Goal: Task Accomplishment & Management: Use online tool/utility

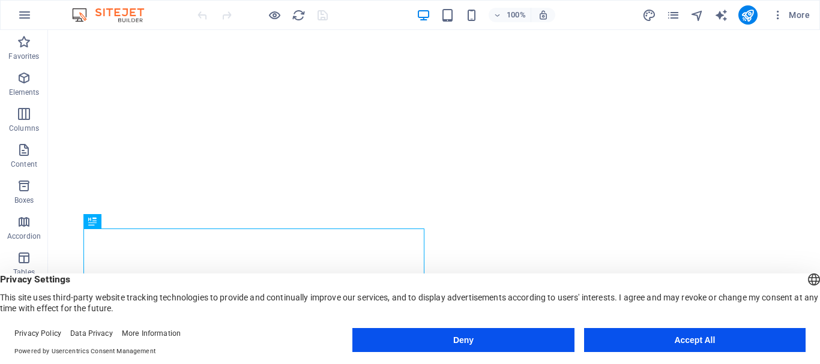
click at [448, 344] on button "Deny" at bounding box center [462, 340] width 221 height 24
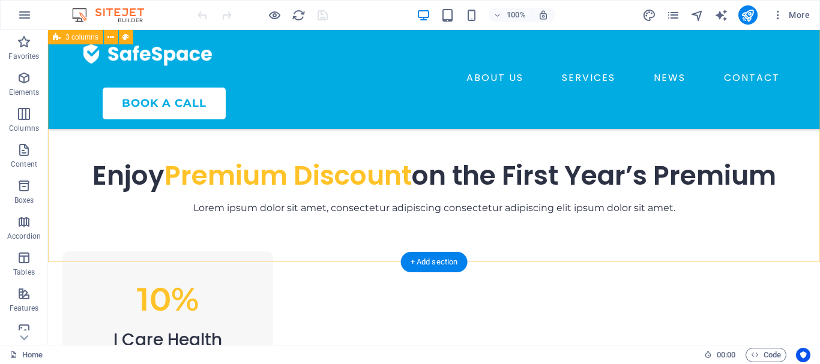
scroll to position [550, 0]
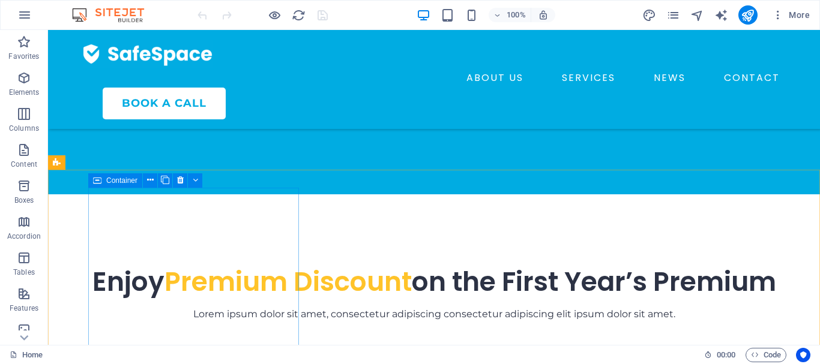
click at [128, 180] on span "Container" at bounding box center [121, 180] width 31 height 7
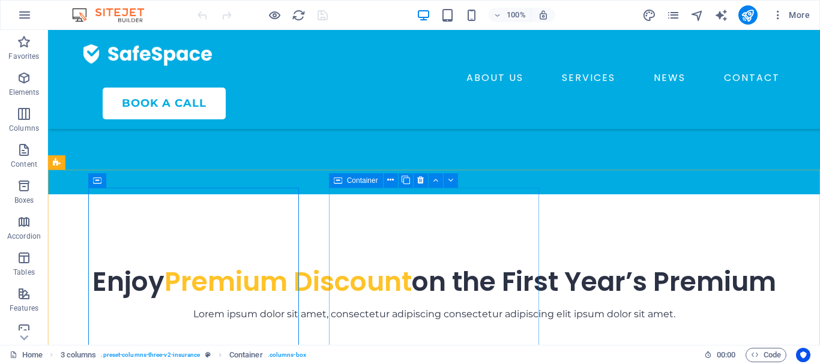
click at [359, 181] on span "Container" at bounding box center [362, 180] width 31 height 7
click at [118, 182] on span "Container" at bounding box center [121, 180] width 31 height 7
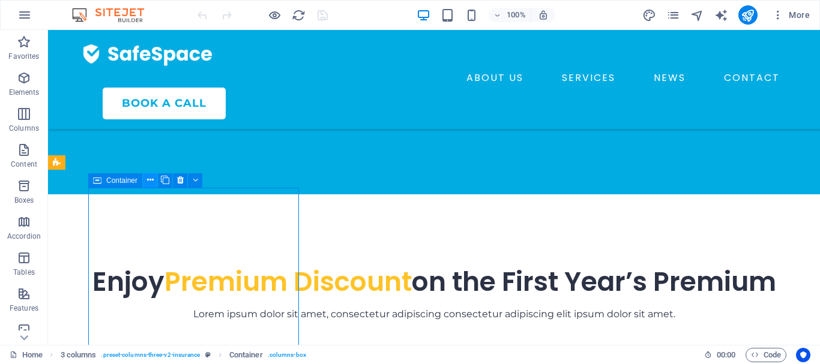
click at [148, 181] on icon at bounding box center [150, 180] width 7 height 13
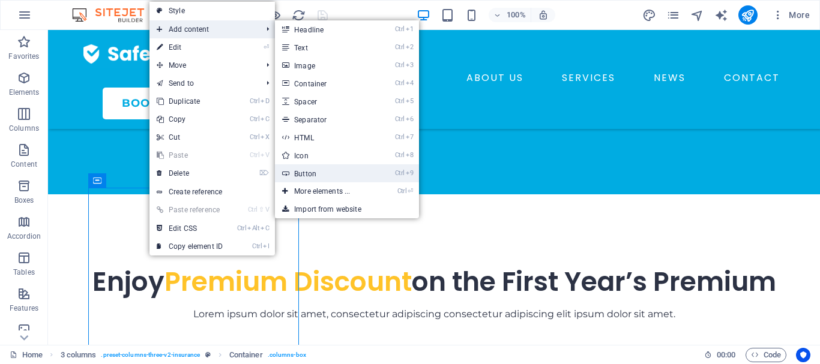
click at [319, 176] on link "Ctrl 9 Button" at bounding box center [324, 173] width 99 height 18
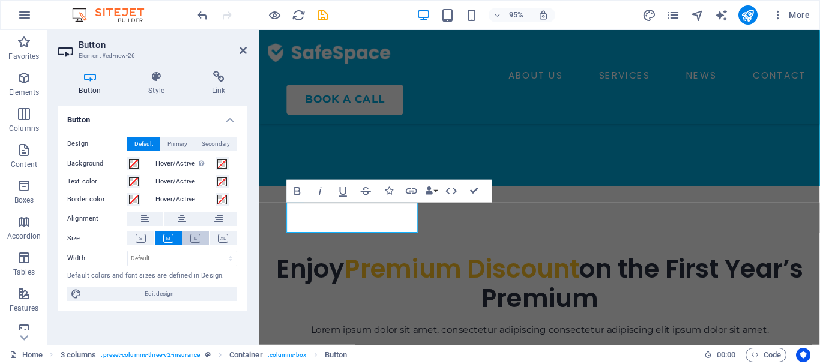
click at [191, 237] on icon at bounding box center [195, 238] width 10 height 9
click at [224, 240] on icon at bounding box center [223, 238] width 10 height 9
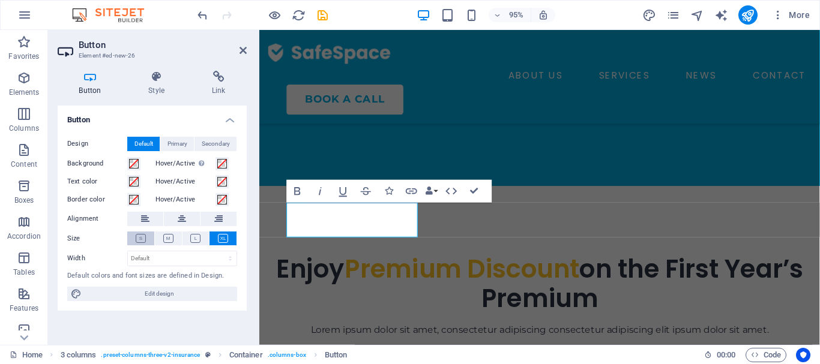
click at [140, 239] on icon at bounding box center [141, 238] width 10 height 9
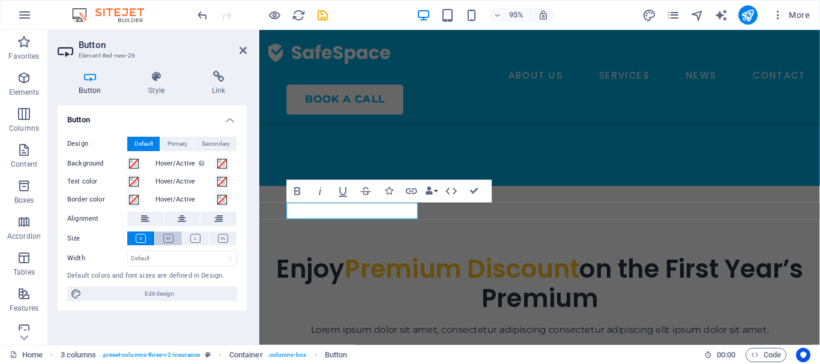
click at [172, 237] on icon at bounding box center [168, 238] width 10 height 9
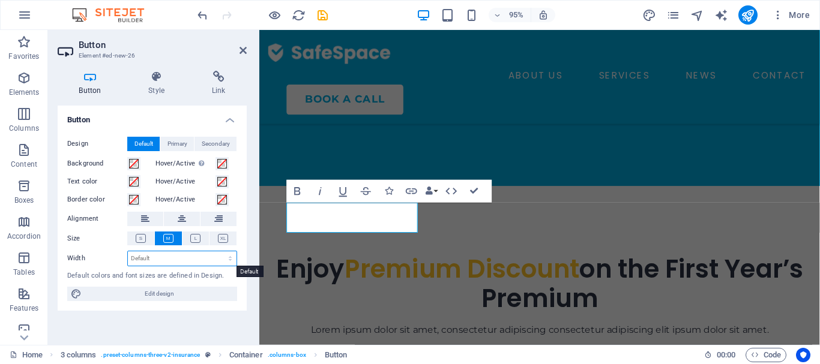
select select "vh"
click option "vh" at bounding box center [0, 0] width 0 height 0
type input "40.2"
click at [161, 260] on input "40.2" at bounding box center [182, 258] width 109 height 14
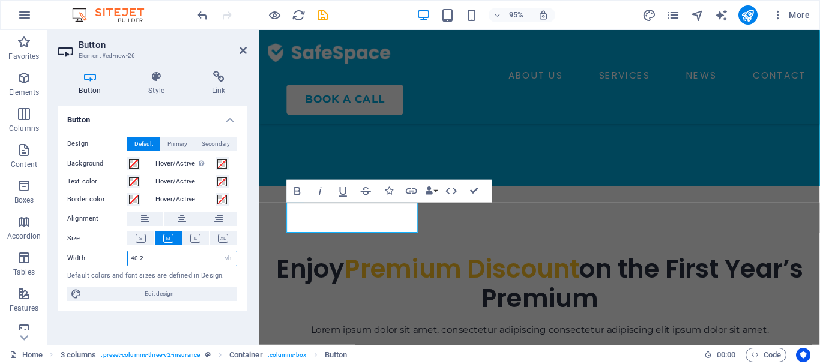
click at [161, 260] on input "40.2" at bounding box center [182, 258] width 109 height 14
click at [220, 251] on select "Default px rem % em vh vw" at bounding box center [228, 258] width 17 height 14
select select "px"
click option "px" at bounding box center [0, 0] width 0 height 0
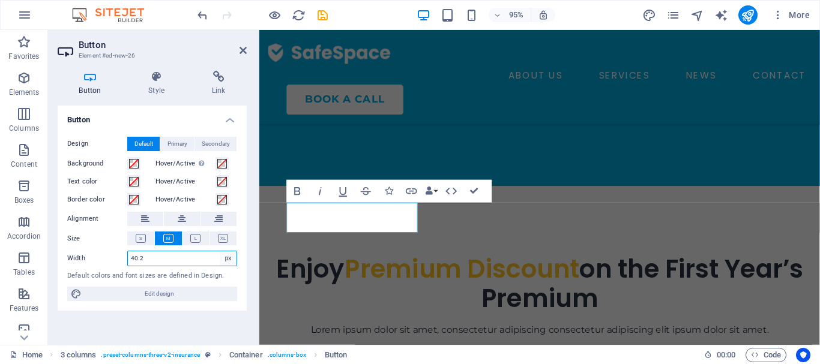
type input "222"
click at [220, 251] on select "Default px rem % em vh vw" at bounding box center [228, 258] width 17 height 14
select select "%"
click option "%" at bounding box center [0, 0] width 0 height 0
type input "96.38"
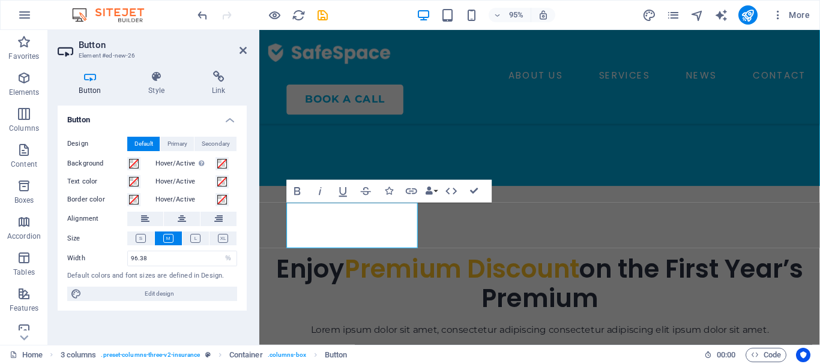
click at [223, 272] on div "Default colors and font sizes are defined in Design." at bounding box center [152, 276] width 170 height 10
click at [220, 201] on span at bounding box center [222, 200] width 10 height 10
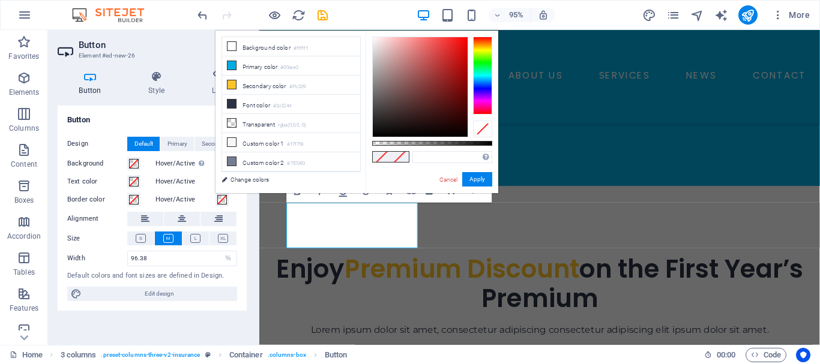
click at [220, 202] on span at bounding box center [222, 200] width 10 height 10
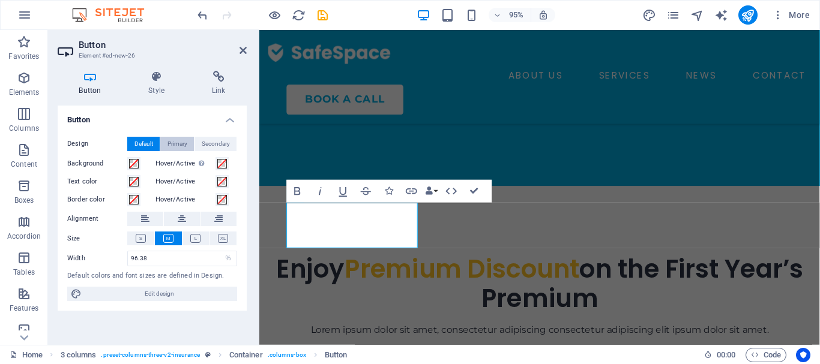
click at [180, 140] on span "Primary" at bounding box center [177, 144] width 20 height 14
click at [146, 146] on span "Default" at bounding box center [143, 144] width 19 height 14
click at [153, 79] on icon at bounding box center [156, 77] width 59 height 12
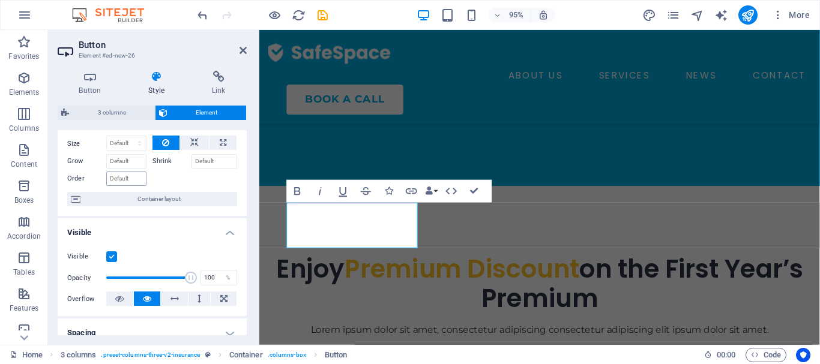
scroll to position [54, 0]
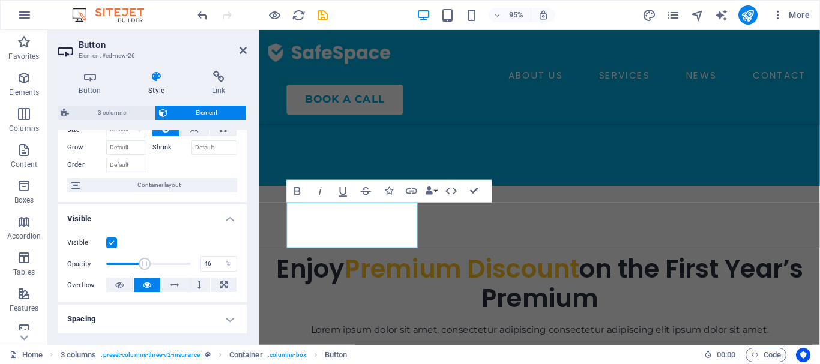
drag, startPoint x: 190, startPoint y: 264, endPoint x: 145, endPoint y: 269, distance: 45.3
click at [145, 269] on span at bounding box center [145, 264] width 12 height 12
type input "100"
drag, startPoint x: 143, startPoint y: 269, endPoint x: 202, endPoint y: 269, distance: 58.8
click at [202, 269] on div "Opacity 100 %" at bounding box center [152, 264] width 170 height 18
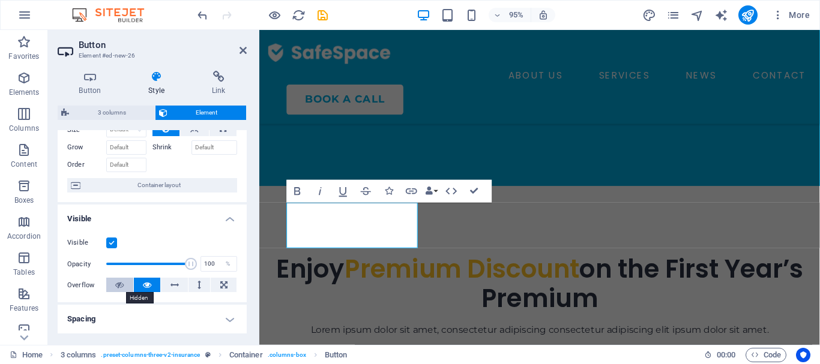
click at [117, 285] on icon at bounding box center [119, 285] width 8 height 14
click at [146, 286] on icon at bounding box center [147, 285] width 8 height 14
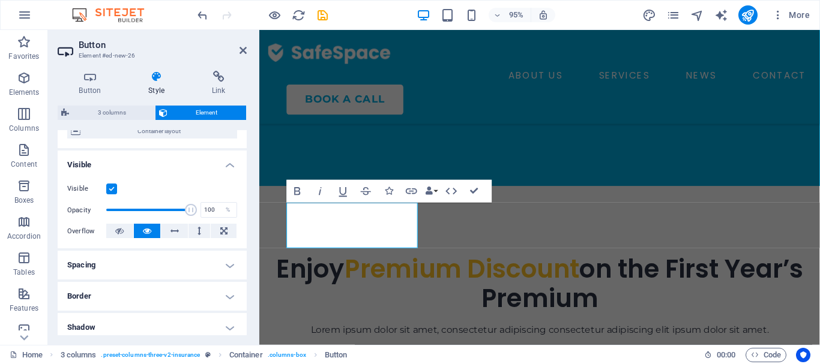
scroll to position [162, 0]
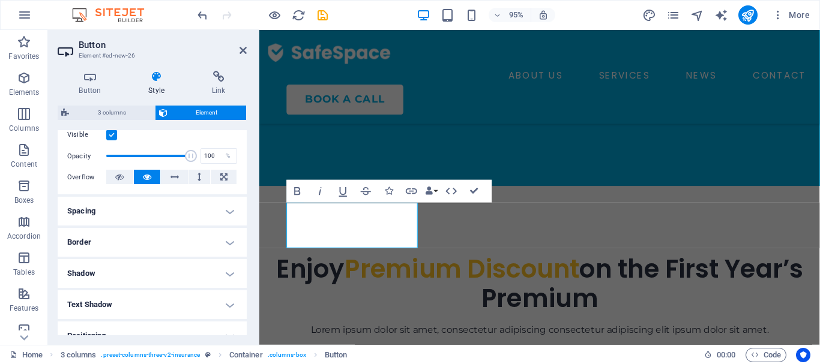
click at [126, 211] on h4 "Spacing" at bounding box center [152, 211] width 189 height 29
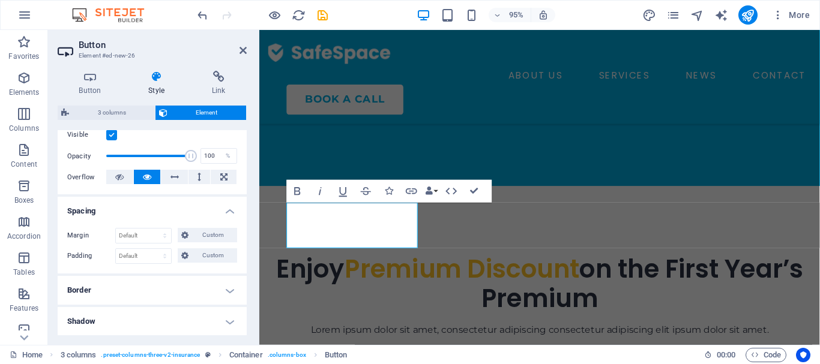
click at [126, 211] on h4 "Spacing" at bounding box center [152, 208] width 189 height 22
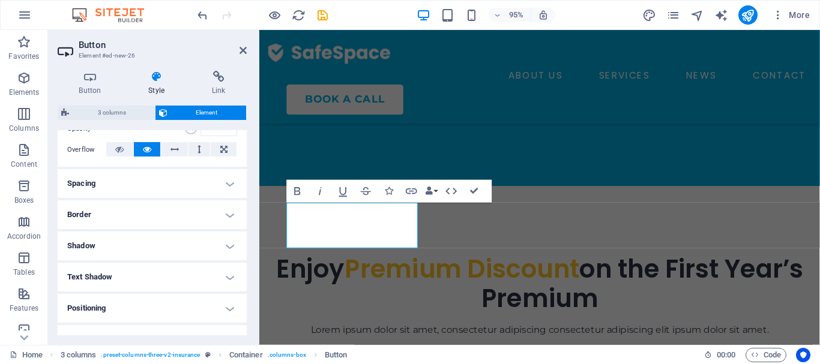
scroll to position [216, 0]
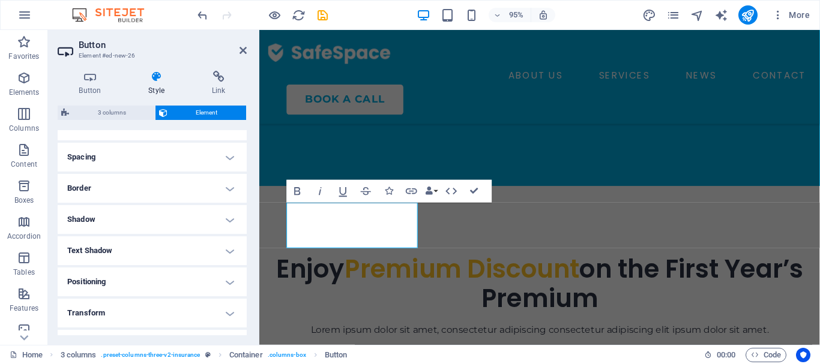
click at [155, 290] on h4 "Positioning" at bounding box center [152, 282] width 189 height 29
click at [164, 302] on span "Absolute" at bounding box center [169, 306] width 24 height 14
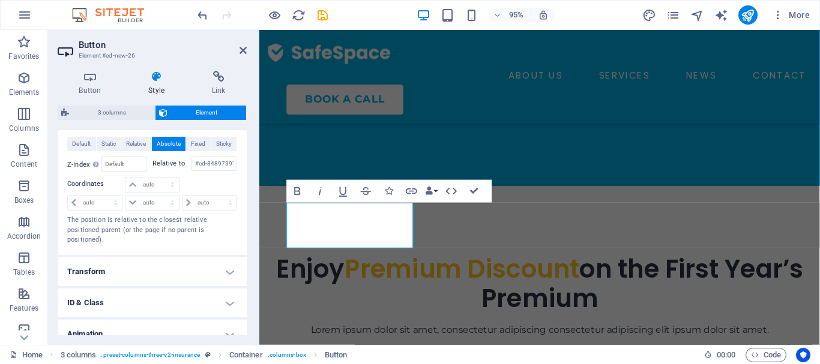
scroll to position [412, 0]
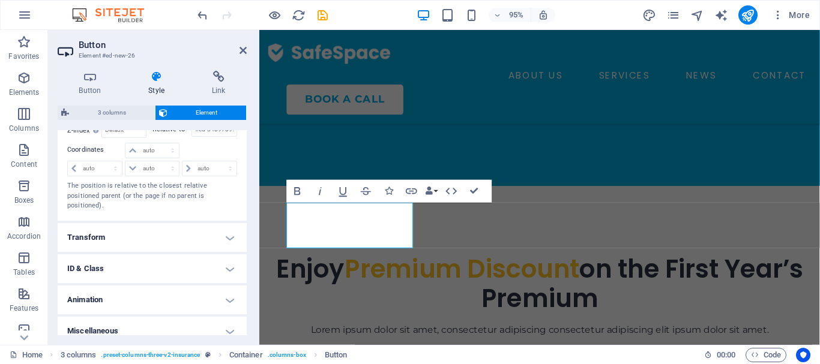
click at [140, 286] on h4 "Animation" at bounding box center [152, 300] width 189 height 29
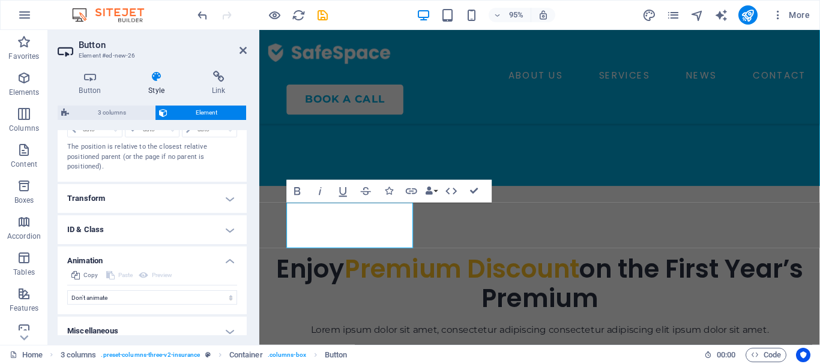
click at [225, 251] on h4 "Animation" at bounding box center [152, 258] width 189 height 22
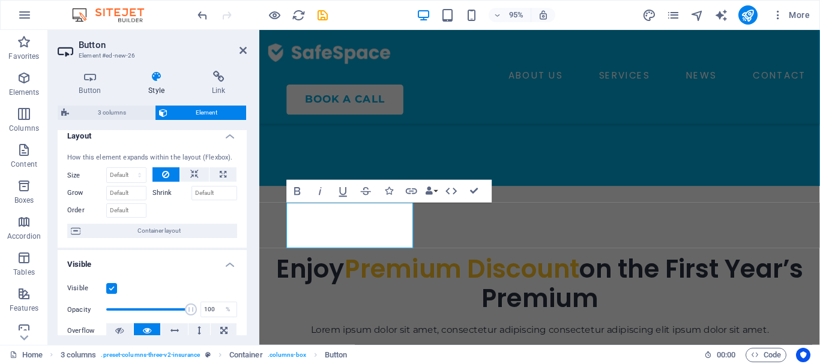
scroll to position [0, 0]
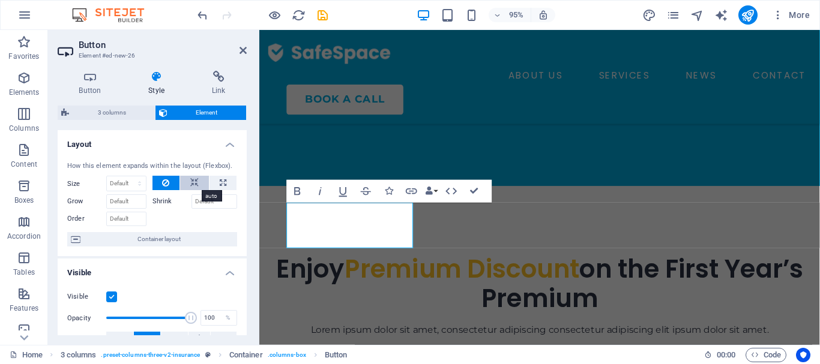
click at [194, 185] on icon at bounding box center [194, 183] width 8 height 14
click at [218, 185] on button at bounding box center [222, 183] width 27 height 14
type input "100"
select select "%"
click at [171, 184] on button at bounding box center [166, 183] width 28 height 14
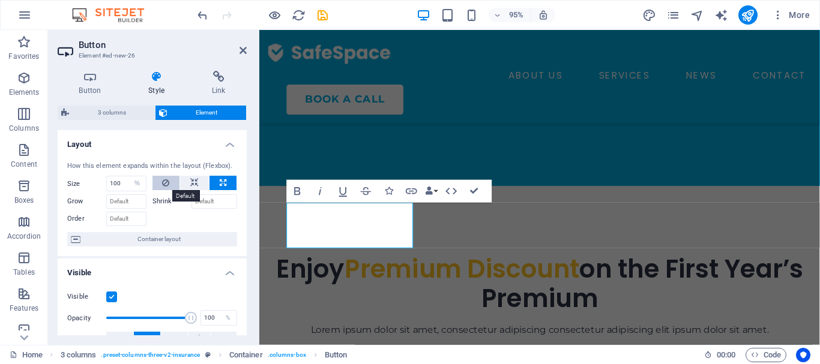
select select "DISABLED_OPTION_VALUE"
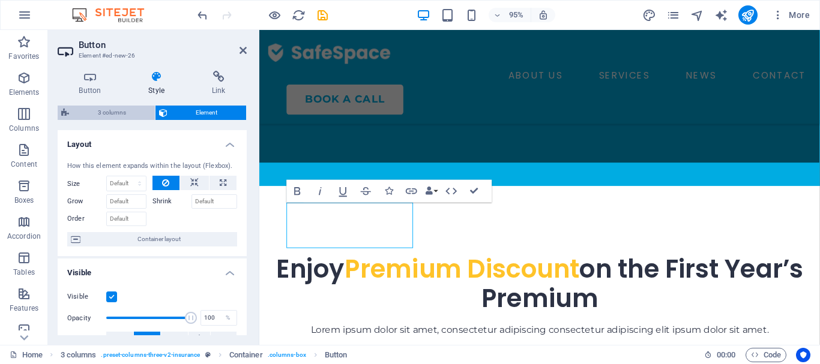
click at [130, 116] on span "3 columns" at bounding box center [112, 113] width 79 height 14
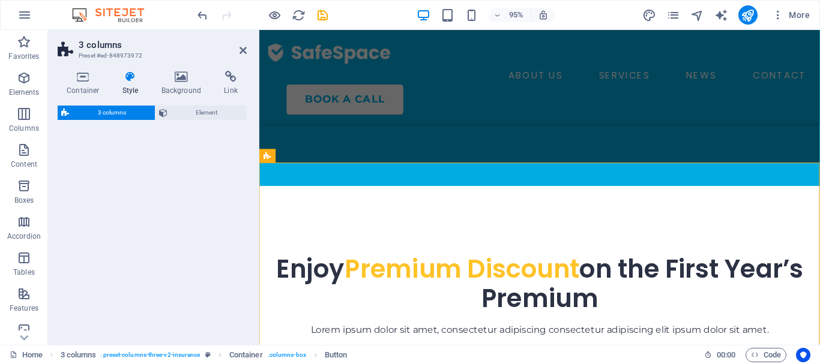
select select "px"
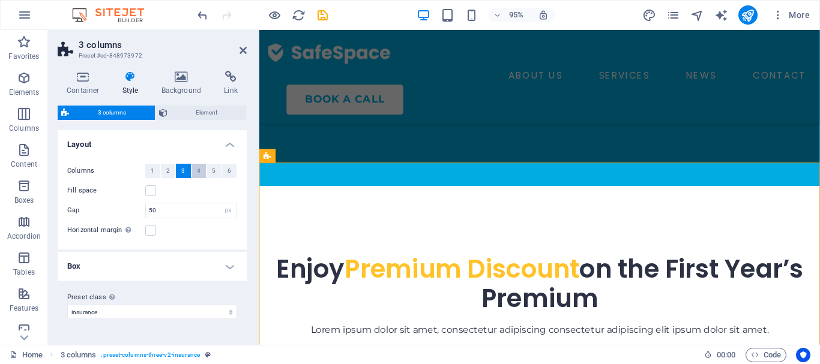
click at [198, 171] on span "4" at bounding box center [199, 171] width 4 height 14
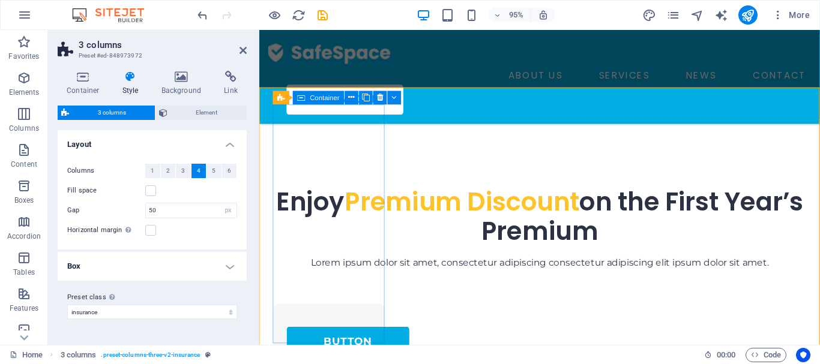
scroll to position [626, 0]
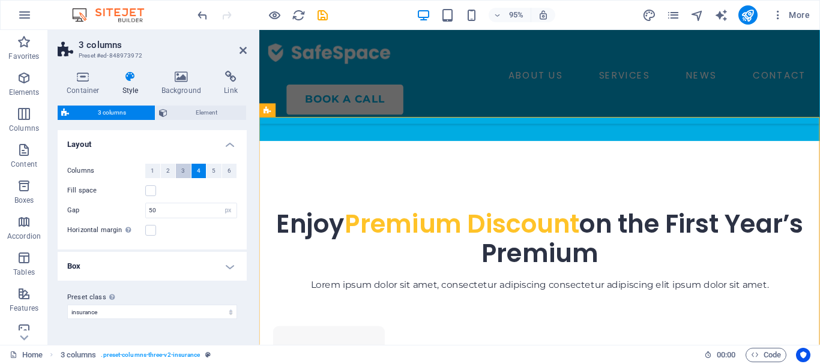
click at [186, 171] on button "3" at bounding box center [183, 171] width 15 height 14
click at [194, 172] on button "4" at bounding box center [198, 171] width 15 height 14
click at [185, 88] on h4 "Background" at bounding box center [183, 83] width 63 height 25
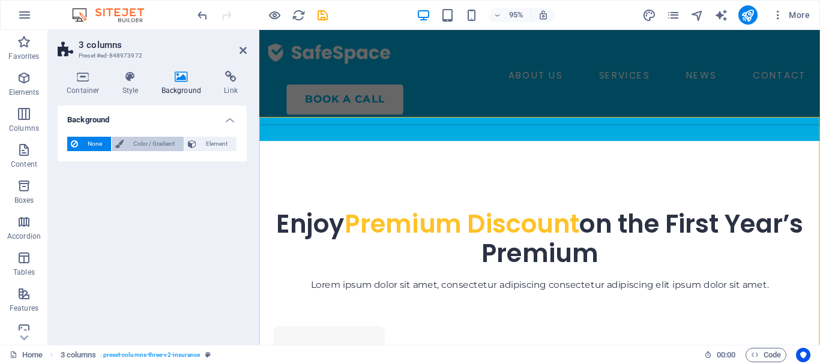
click at [165, 147] on span "Color / Gradient" at bounding box center [153, 144] width 53 height 14
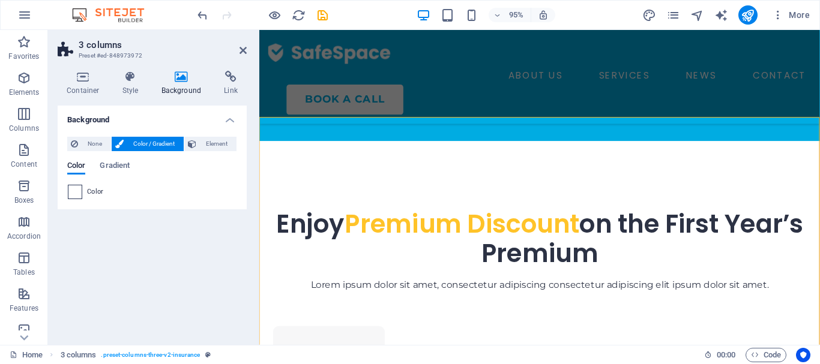
click at [74, 193] on span at bounding box center [74, 191] width 13 height 13
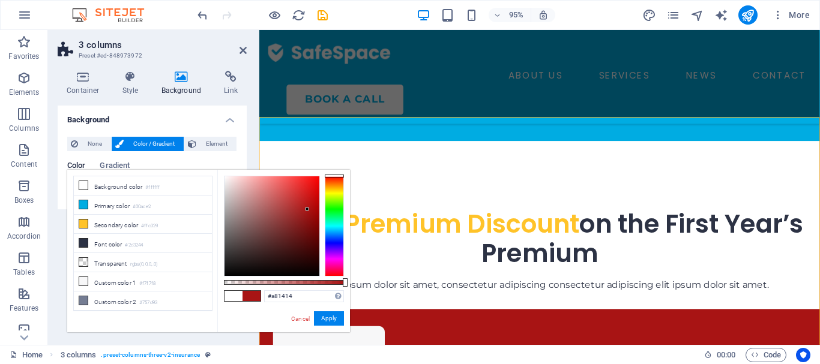
click at [307, 209] on div at bounding box center [271, 226] width 95 height 100
click at [246, 181] on div at bounding box center [271, 226] width 95 height 100
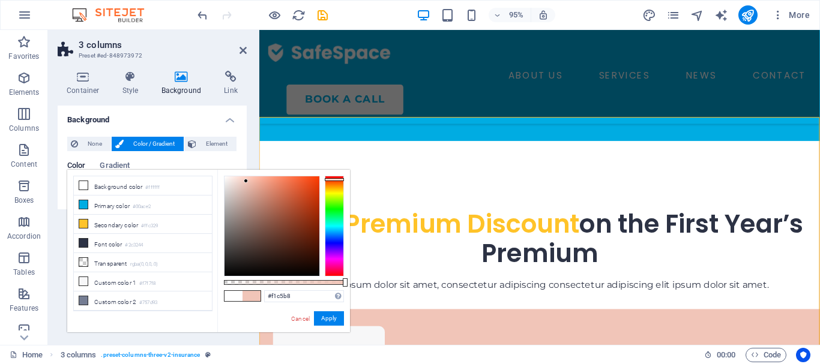
click at [338, 179] on div at bounding box center [334, 226] width 19 height 101
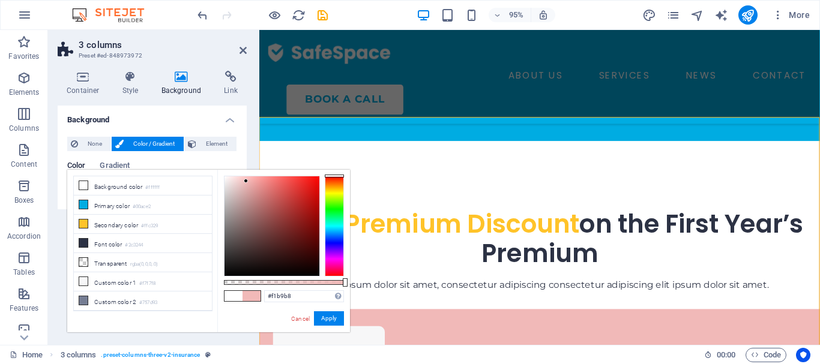
click at [338, 176] on div at bounding box center [334, 176] width 19 height 3
click at [302, 176] on div at bounding box center [272, 226] width 96 height 101
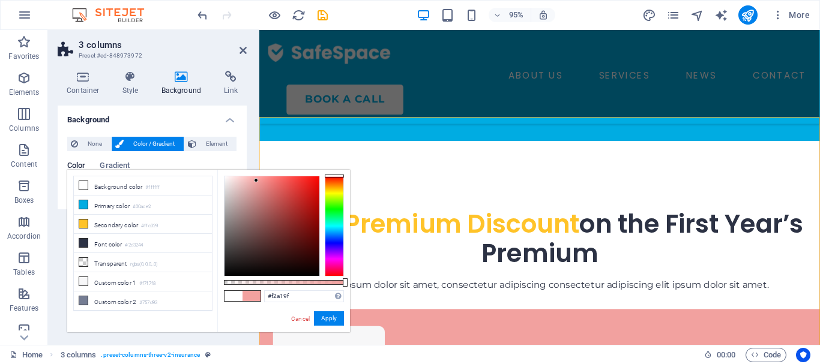
click at [256, 181] on div at bounding box center [271, 226] width 95 height 100
click at [245, 182] on div at bounding box center [271, 226] width 95 height 100
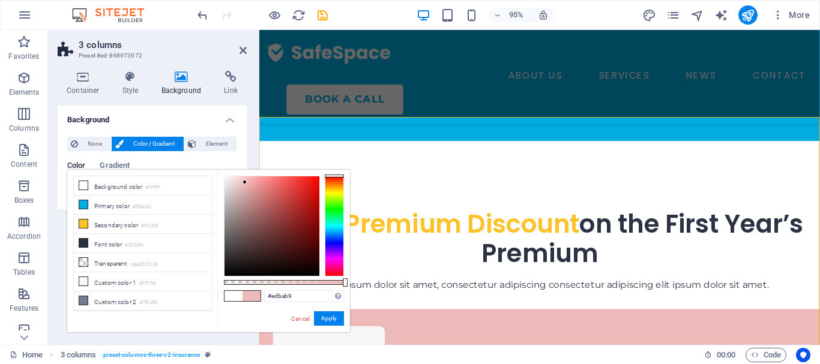
type input "#f2b3b2"
click at [249, 181] on div at bounding box center [271, 226] width 95 height 100
drag, startPoint x: 326, startPoint y: 322, endPoint x: 71, endPoint y: 307, distance: 256.1
click at [326, 322] on button "Apply" at bounding box center [329, 318] width 30 height 14
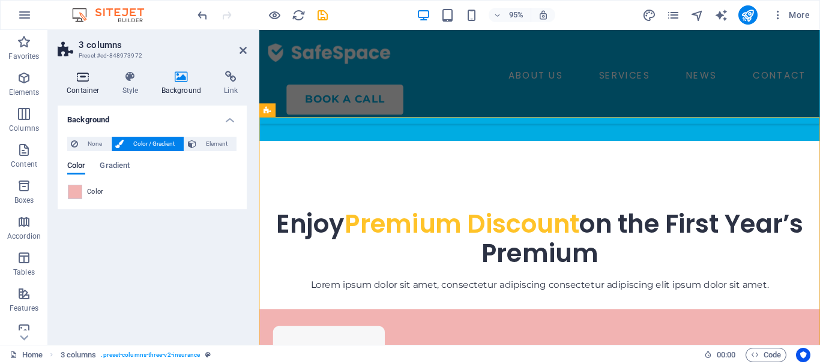
click at [85, 85] on h4 "Container" at bounding box center [86, 83] width 56 height 25
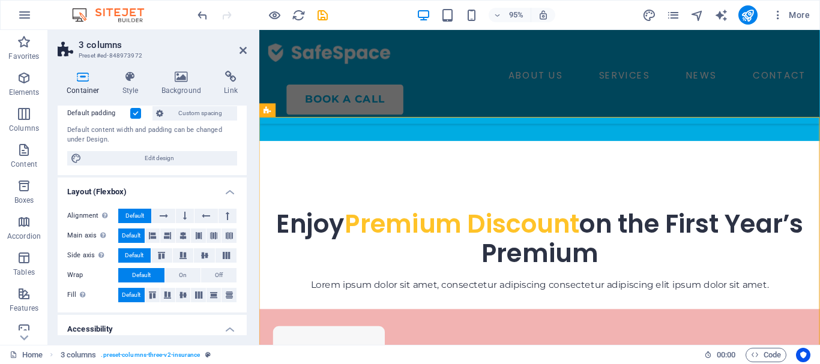
scroll to position [108, 0]
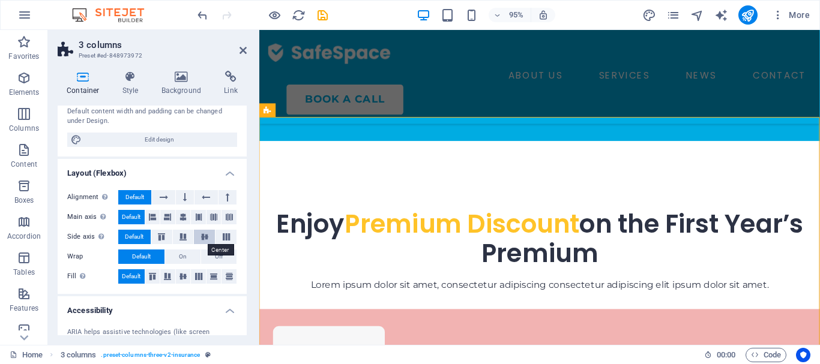
click at [199, 234] on icon at bounding box center [204, 236] width 14 height 7
click at [188, 239] on icon at bounding box center [183, 236] width 14 height 7
click at [178, 253] on button "On" at bounding box center [182, 257] width 35 height 14
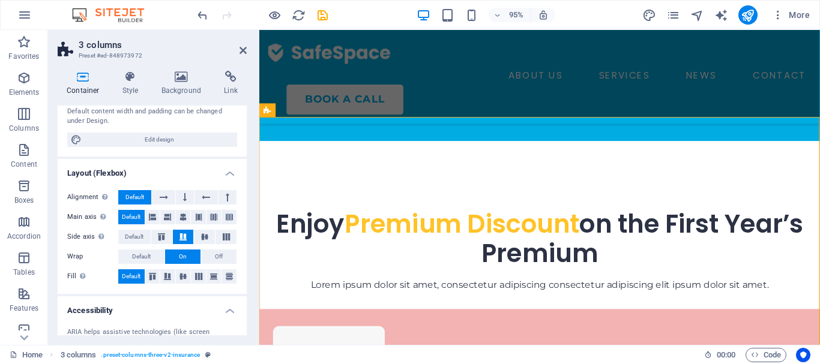
click at [178, 253] on button "On" at bounding box center [182, 257] width 35 height 14
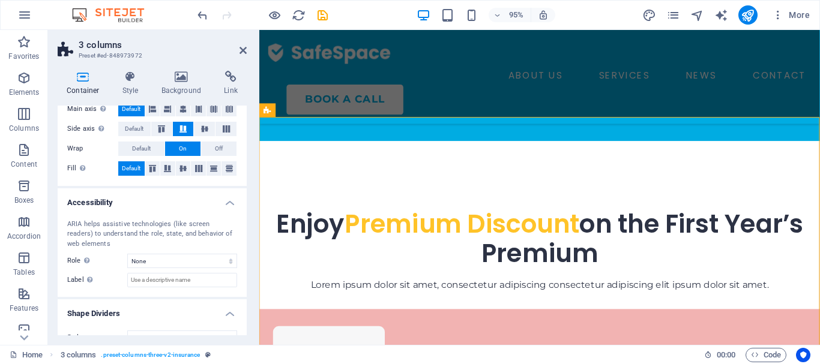
scroll to position [235, 0]
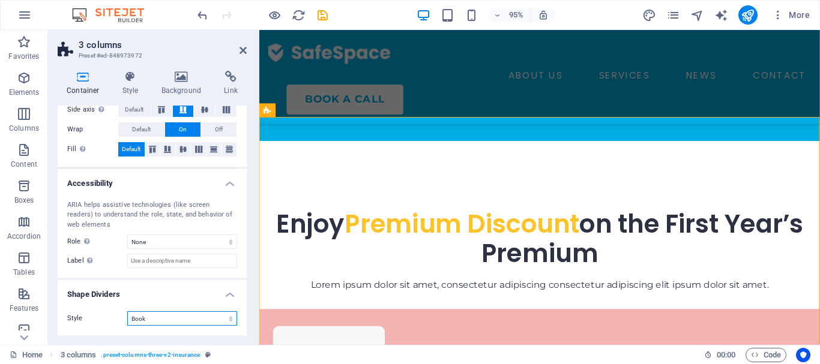
click option "Book" at bounding box center [0, 0] width 0 height 0
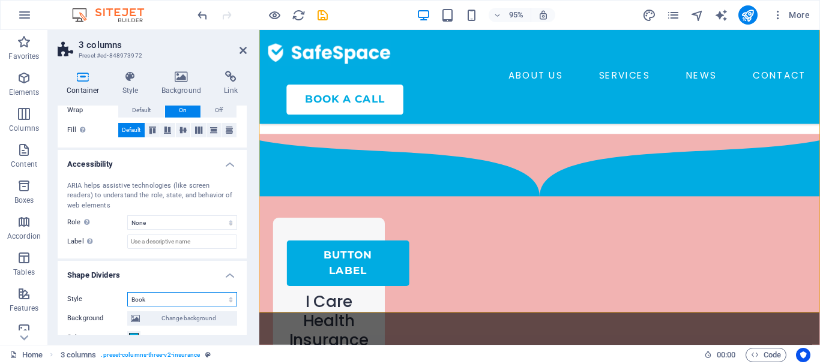
scroll to position [270, 0]
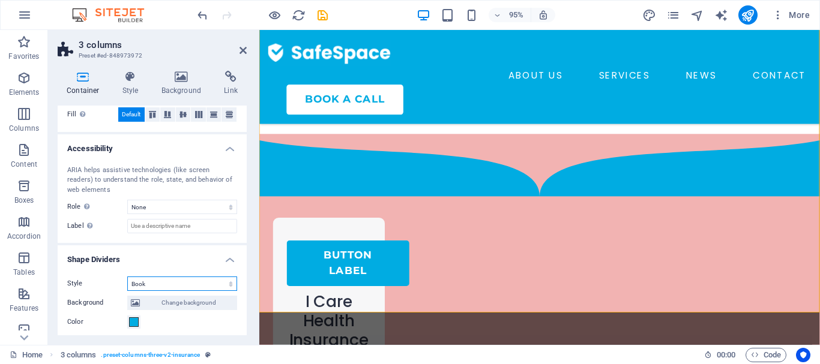
click at [127, 277] on select "None Triangle Square Diagonal Polygon 1 Polygon 2 Zigzag Multiple Zigzags Waves…" at bounding box center [182, 284] width 110 height 14
click option "Shredded Paper" at bounding box center [0, 0] width 0 height 0
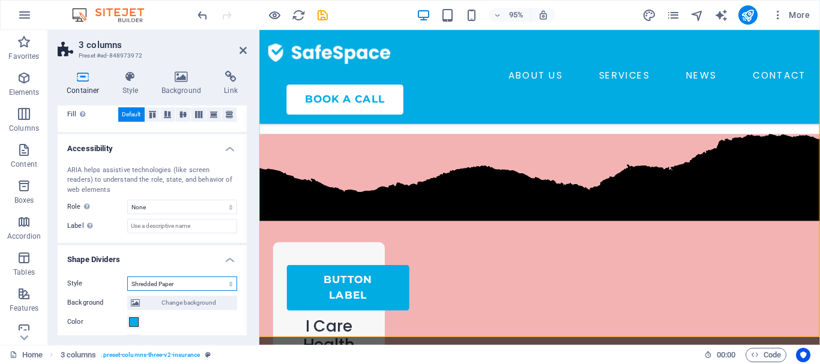
scroll to position [784, 0]
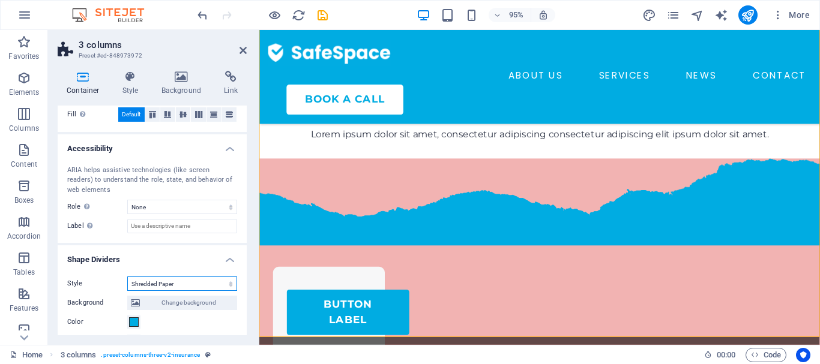
click at [127, 277] on select "None Triangle Square Diagonal Polygon 1 Polygon 2 Zigzag Multiple Zigzags Waves…" at bounding box center [182, 284] width 110 height 14
click option "Pyramids" at bounding box center [0, 0] width 0 height 0
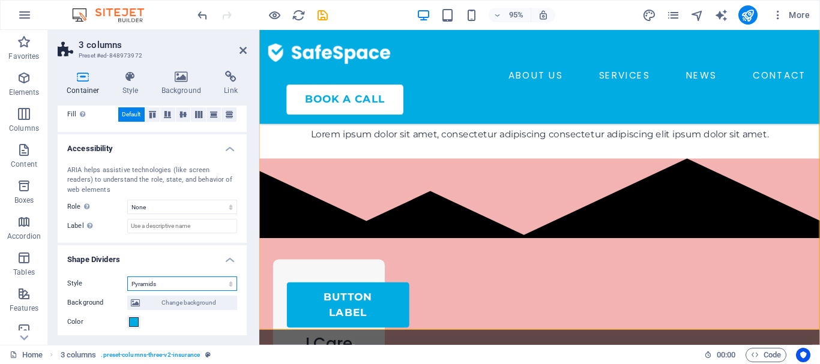
scroll to position [792, 0]
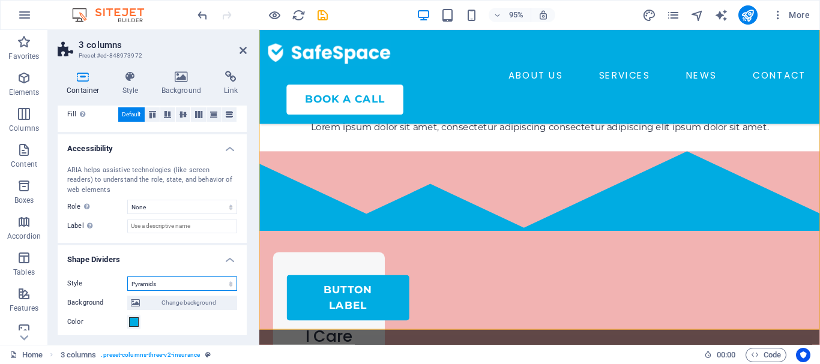
click at [127, 277] on select "None Triangle Square Diagonal Polygon 1 Polygon 2 Zigzag Multiple Zigzags Waves…" at bounding box center [182, 284] width 110 height 14
click option "Fan" at bounding box center [0, 0] width 0 height 0
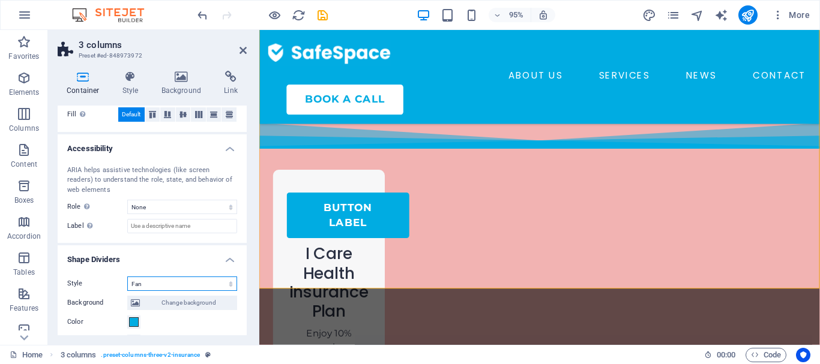
click at [127, 277] on select "None Triangle Square Diagonal Polygon 1 Polygon 2 Zigzag Multiple Zigzags Waves…" at bounding box center [182, 284] width 110 height 14
click option "Circle Shadow" at bounding box center [0, 0] width 0 height 0
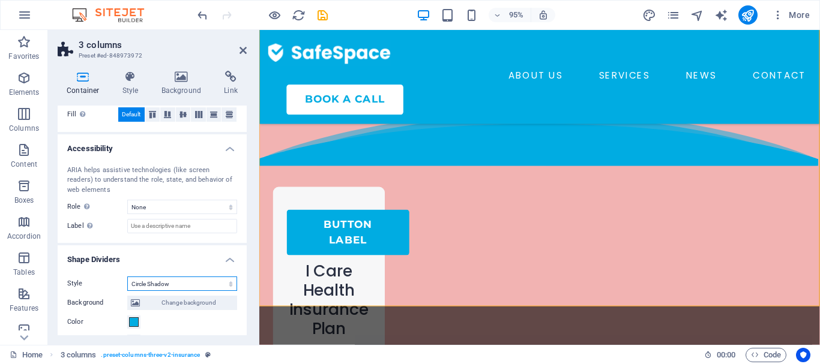
scroll to position [817, 0]
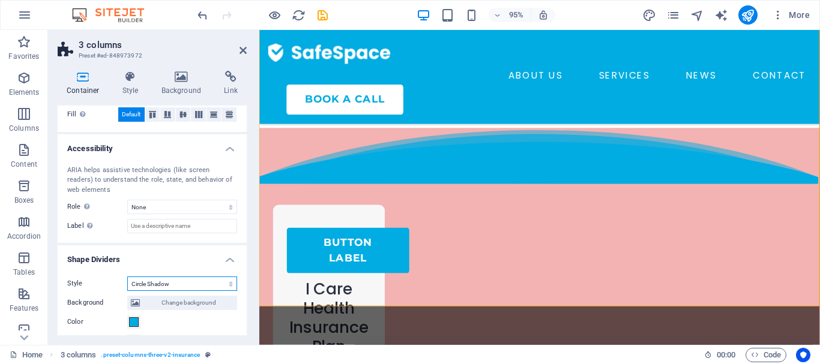
click at [127, 277] on select "None Triangle Square Diagonal Polygon 1 Polygon 2 Zigzag Multiple Zigzags Waves…" at bounding box center [182, 284] width 110 height 14
click option "Multiple Zigzags" at bounding box center [0, 0] width 0 height 0
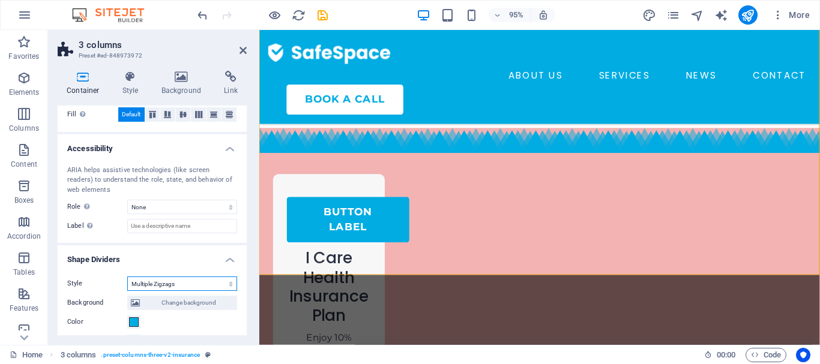
scroll to position [850, 0]
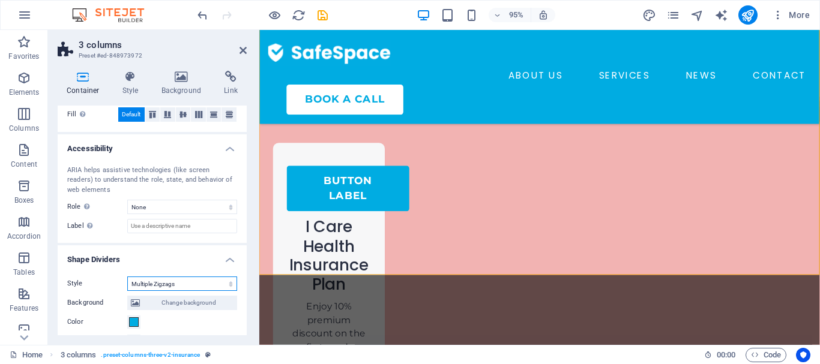
click at [127, 277] on select "None Triangle Square Diagonal Polygon 1 Polygon 2 Zigzag Multiple Zigzags Waves…" at bounding box center [182, 284] width 110 height 14
click option "Polygon 2" at bounding box center [0, 0] width 0 height 0
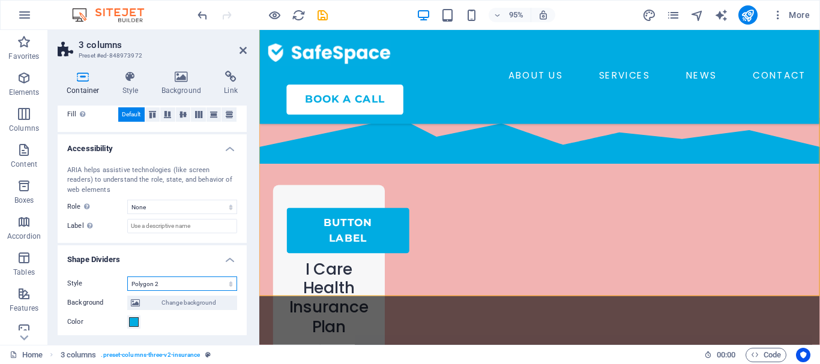
click at [127, 277] on select "None Triangle Square Diagonal Polygon 1 Polygon 2 Zigzag Multiple Zigzags Waves…" at bounding box center [182, 284] width 110 height 14
select select "paint-drip"
click option "Paint Drip" at bounding box center [0, 0] width 0 height 0
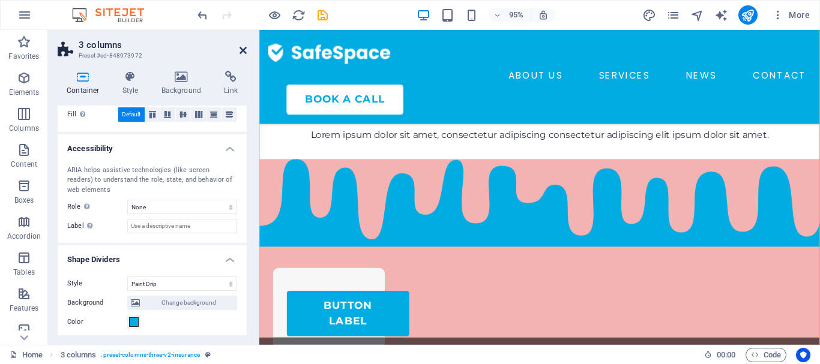
click at [243, 50] on icon at bounding box center [242, 51] width 7 height 10
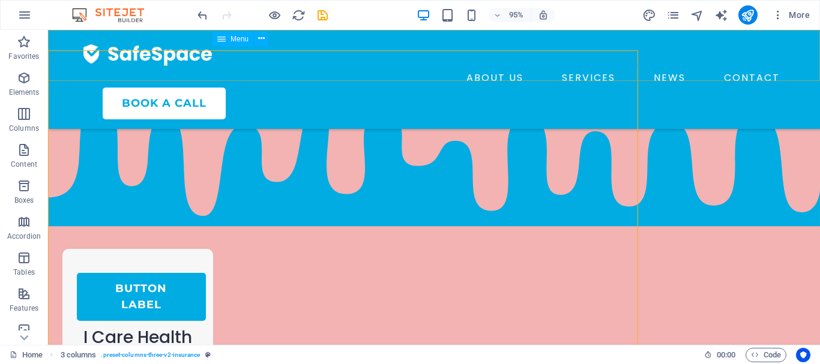
scroll to position [697, 0]
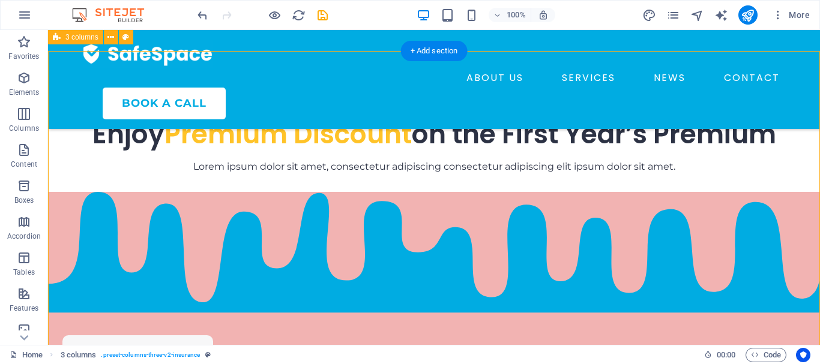
scroll to position [636, 0]
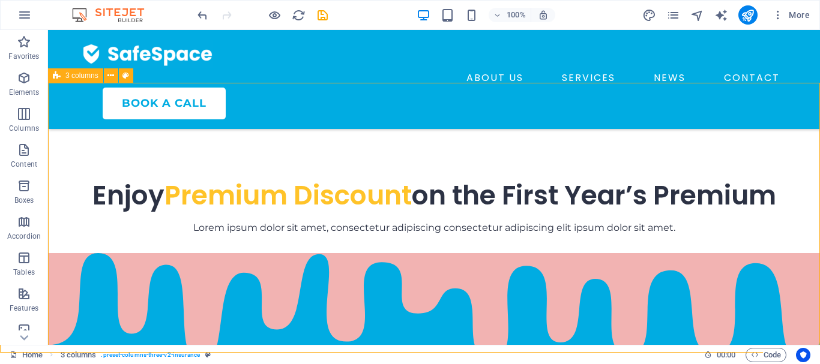
click at [92, 80] on div "3 columns" at bounding box center [75, 75] width 55 height 14
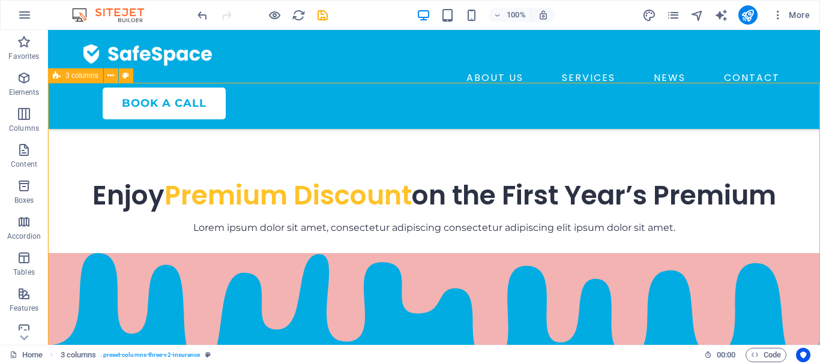
click at [52, 77] on div "3 columns" at bounding box center [75, 75] width 55 height 14
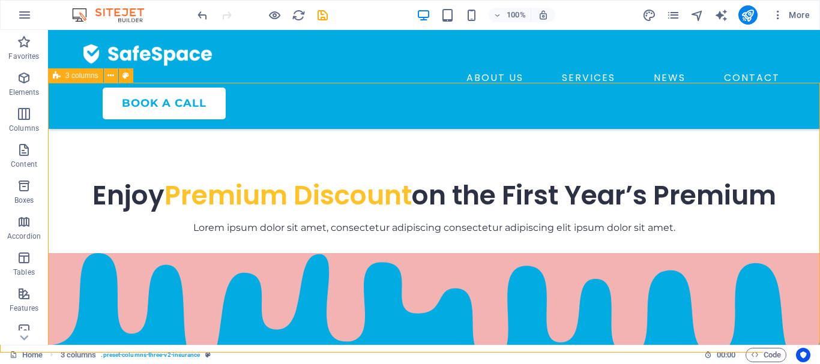
click at [55, 76] on icon at bounding box center [57, 75] width 8 height 14
select select "paint-drip"
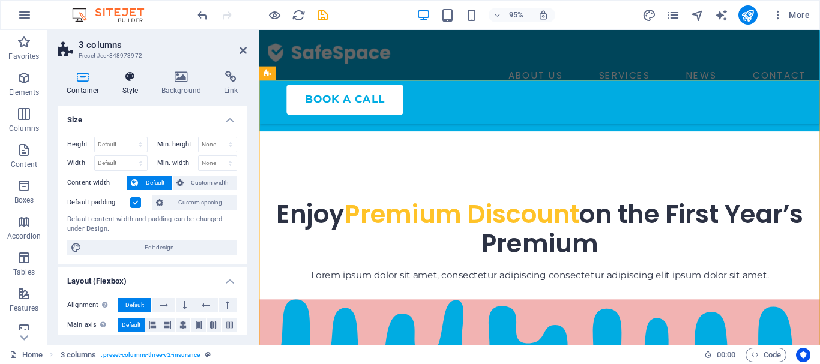
scroll to position [665, 0]
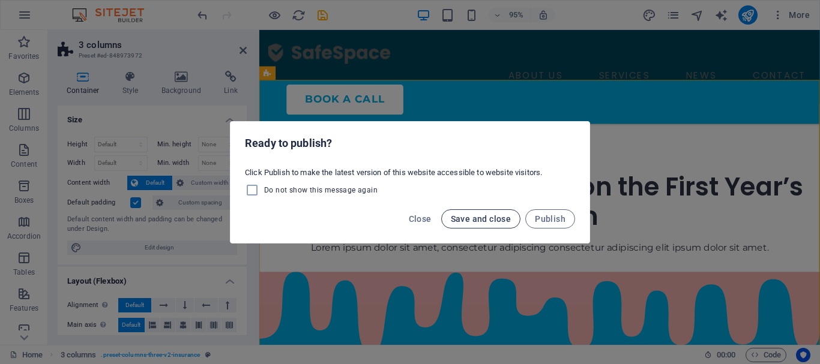
click at [458, 220] on span "Save and close" at bounding box center [481, 219] width 61 height 10
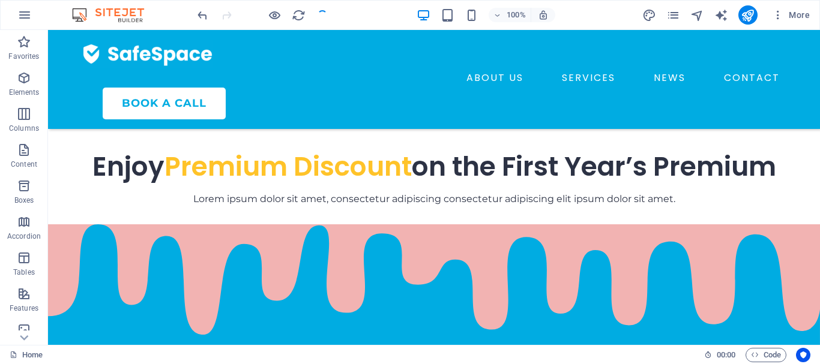
scroll to position [636, 0]
